Goal: Task Accomplishment & Management: Use online tool/utility

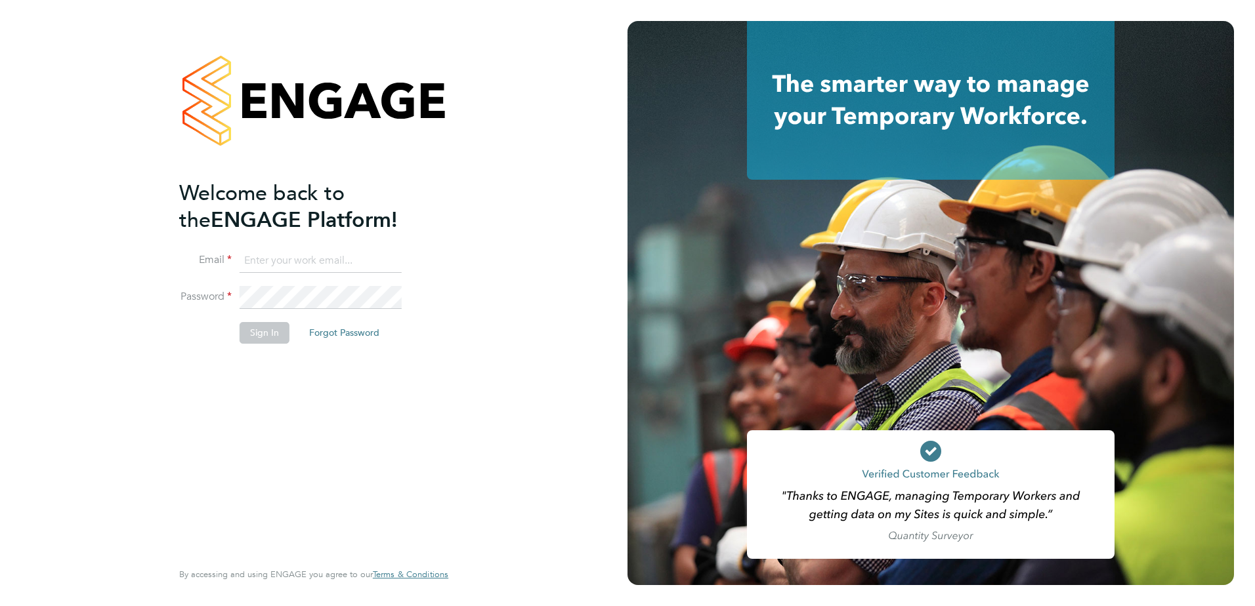
type input "[PERSON_NAME][EMAIL_ADDRESS][PERSON_NAME][DOMAIN_NAME]"
click at [272, 333] on button "Sign In" at bounding box center [264, 332] width 50 height 21
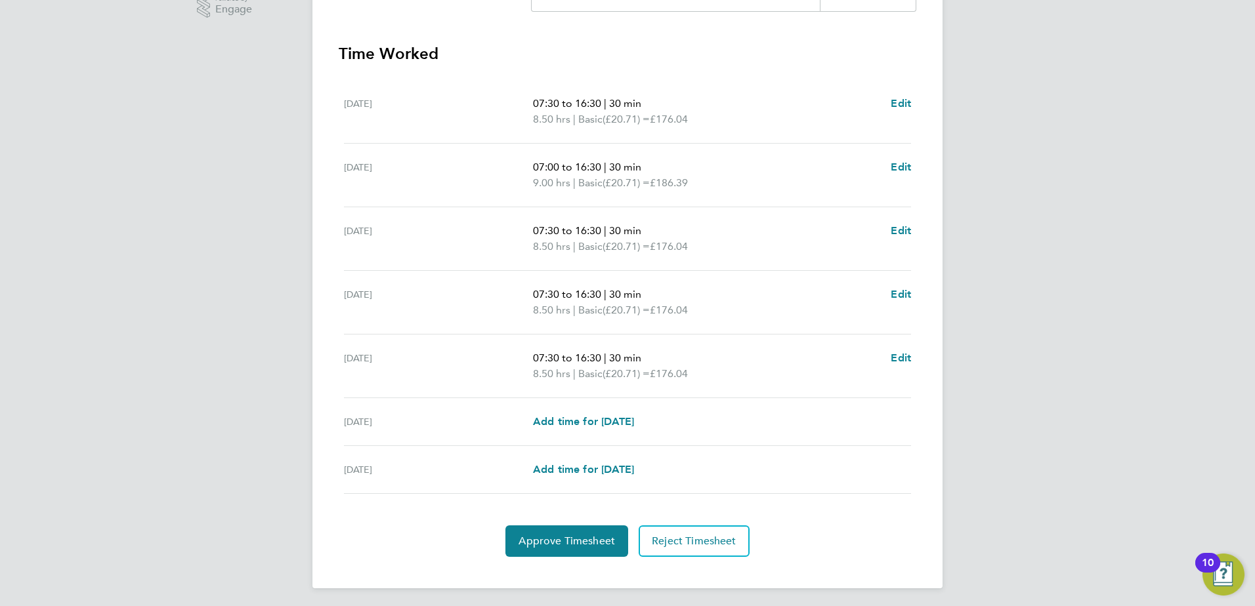
scroll to position [352, 0]
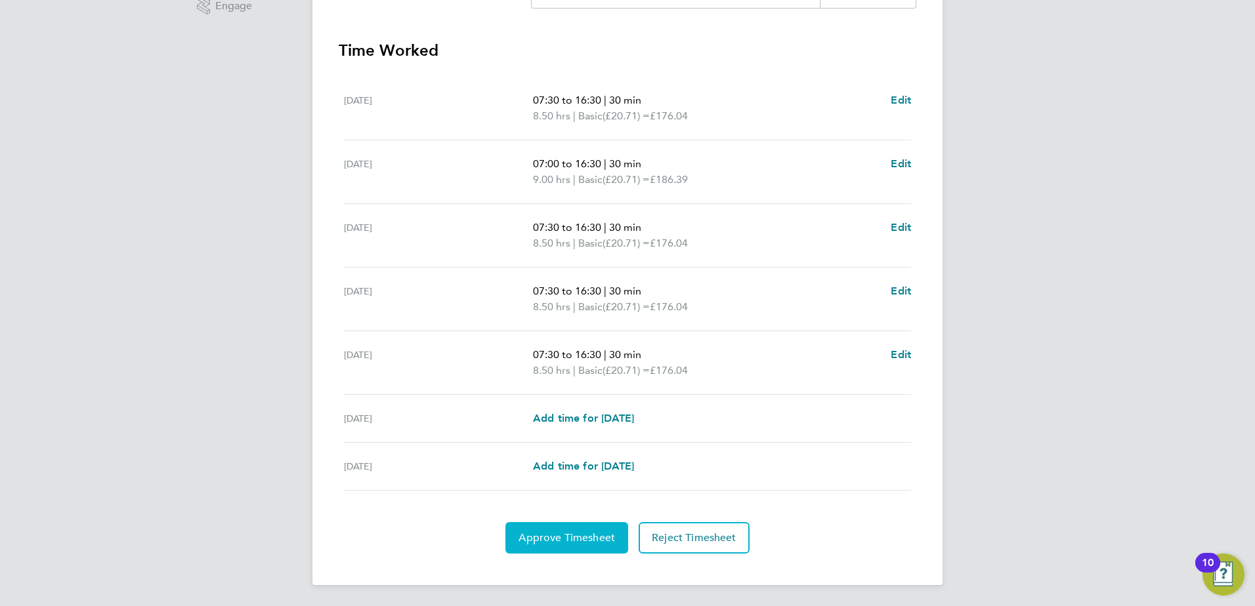
click at [591, 539] on span "Approve Timesheet" at bounding box center [566, 537] width 96 height 13
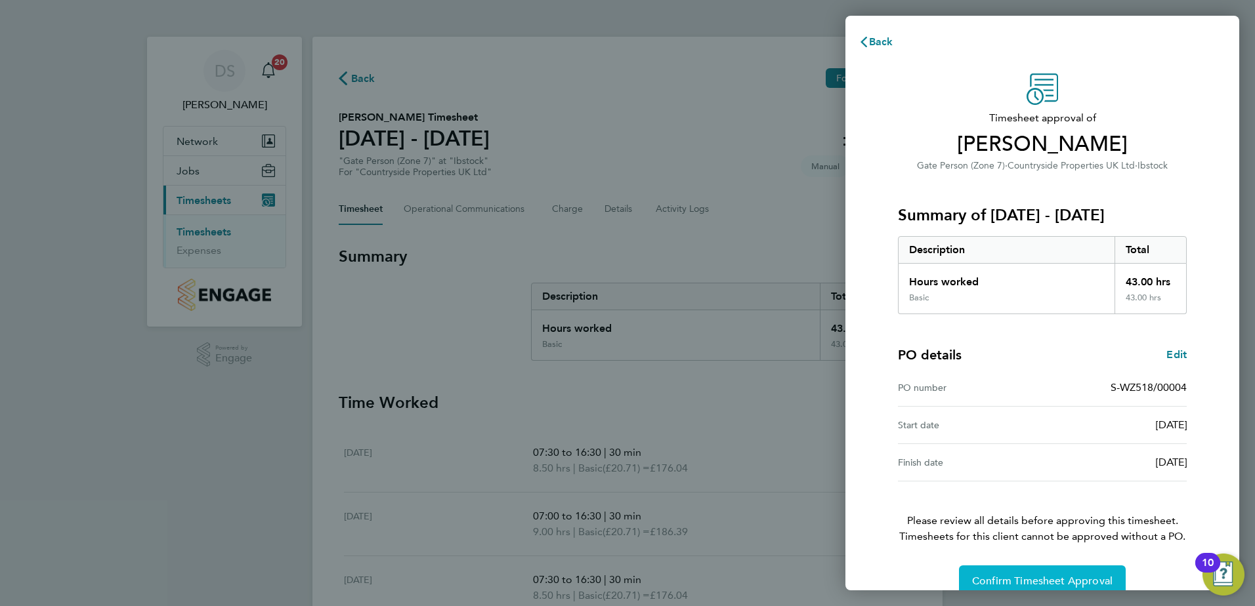
click at [1066, 579] on span "Confirm Timesheet Approval" at bounding box center [1042, 581] width 140 height 13
